Goal: Check status

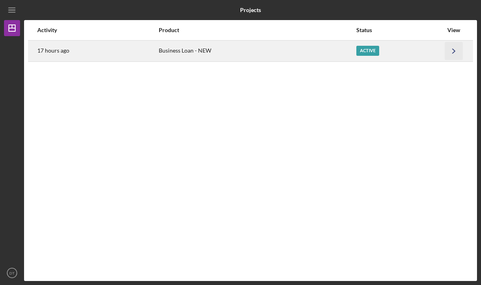
click at [455, 53] on icon "Icon/Navigate" at bounding box center [454, 51] width 18 height 18
